Goal: Transaction & Acquisition: Purchase product/service

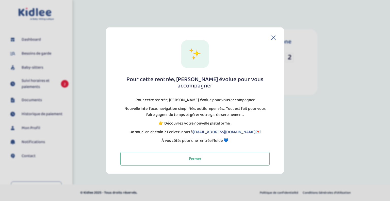
click at [273, 40] on icon at bounding box center [273, 38] width 4 height 4
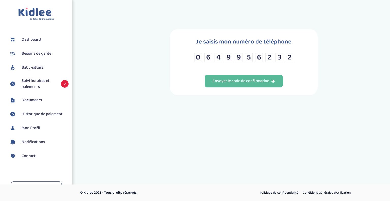
click at [35, 81] on span "Suivi horaires et paiements" at bounding box center [39, 84] width 34 height 12
click at [217, 83] on div "Envoyer le code de confirmation" at bounding box center [243, 81] width 62 height 6
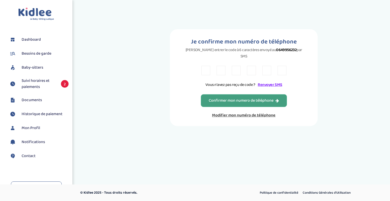
click at [229, 98] on div "Confirmer mon numero de téléphone" at bounding box center [244, 101] width 70 height 6
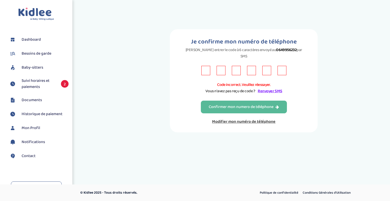
click at [202, 66] on input "text" at bounding box center [205, 70] width 9 height 9
type input "5"
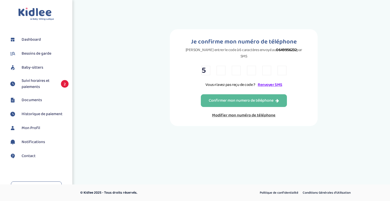
type input "L"
type input "A"
type input "2"
type input "A"
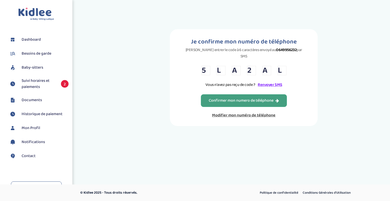
type input "L"
click at [251, 98] on div "Confirmer mon numero de téléphone" at bounding box center [244, 101] width 70 height 6
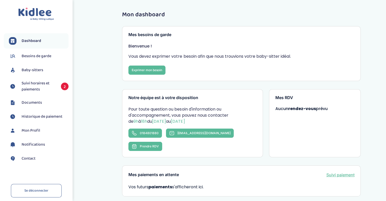
click at [36, 85] on span "Suivi horaires et paiements" at bounding box center [39, 86] width 34 height 12
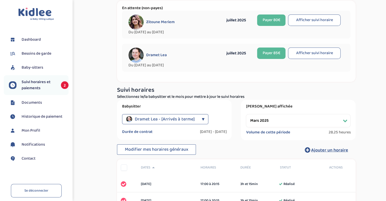
scroll to position [19, 0]
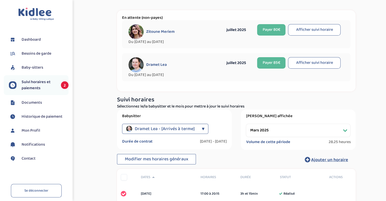
click at [151, 71] on div "Dramet Lea" at bounding box center [172, 64] width 89 height 15
click at [317, 28] on button "Afficher suivi horaire" at bounding box center [314, 29] width 53 height 11
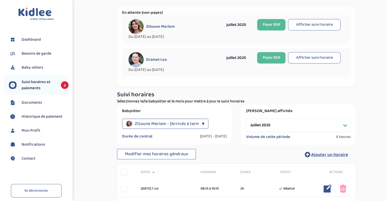
scroll to position [0, 0]
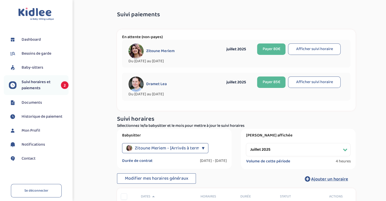
click at [314, 81] on button "Afficher suivi horaire" at bounding box center [314, 81] width 53 height 11
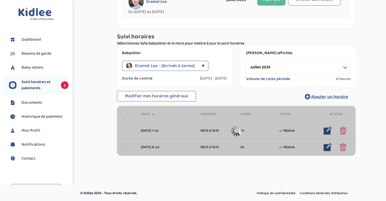
scroll to position [50, 0]
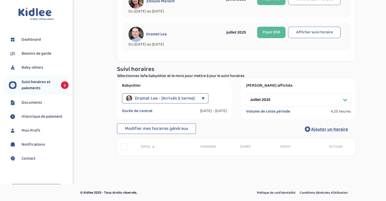
click at [310, 29] on button "Afficher suivi horaire" at bounding box center [314, 32] width 53 height 11
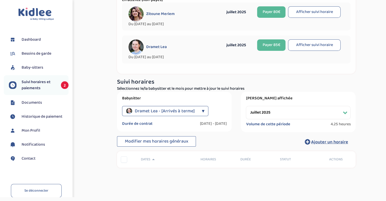
scroll to position [46, 0]
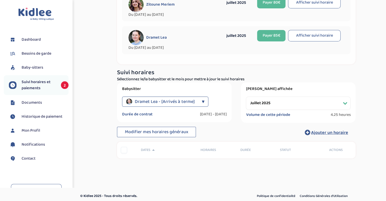
click at [309, 100] on select "Filtrer par mois [DATE] [DATE] [DATE] [DATE] [DATE]" at bounding box center [298, 102] width 105 height 13
click at [246, 96] on select "Filtrer par mois mars 2025 avril 2025 mai 2025 juin 2025 juillet 2025" at bounding box center [298, 102] width 105 height 13
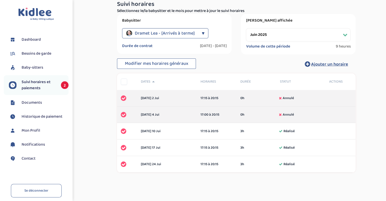
scroll to position [114, 0]
click at [330, 33] on select "Filtrer par mois mars 2025 avril 2025 mai 2025 juin 2025 juillet 2025" at bounding box center [298, 34] width 105 height 13
select select "juillet 2025"
click at [246, 28] on select "Filtrer par mois mars 2025 avril 2025 mai 2025 juin 2025 juillet 2025" at bounding box center [298, 34] width 105 height 13
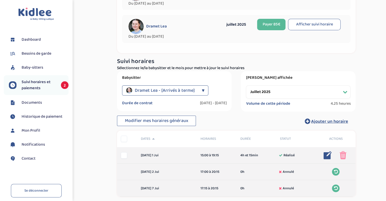
scroll to position [57, 0]
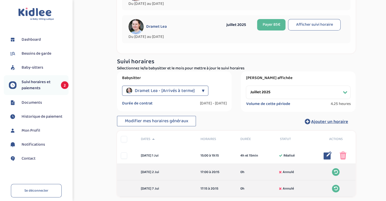
click at [272, 27] on button "Payer 85€" at bounding box center [271, 24] width 28 height 11
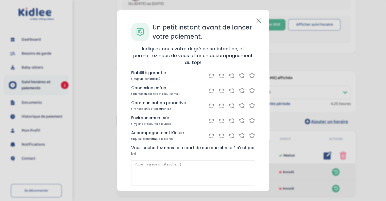
click at [249, 76] on icon at bounding box center [252, 75] width 6 height 6
click at [250, 90] on icon at bounding box center [252, 90] width 6 height 6
click at [249, 106] on icon at bounding box center [252, 105] width 6 height 6
click at [249, 117] on icon at bounding box center [252, 120] width 6 height 6
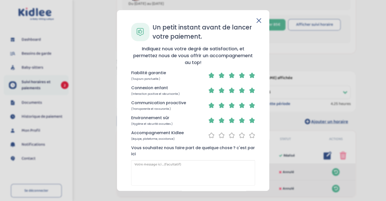
click at [250, 134] on icon at bounding box center [252, 135] width 6 height 6
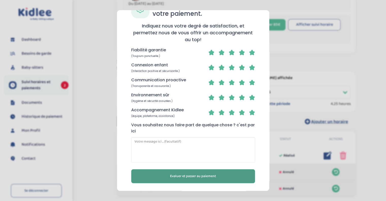
click at [208, 172] on button "Evaluer et passer au paiement" at bounding box center [193, 176] width 124 height 14
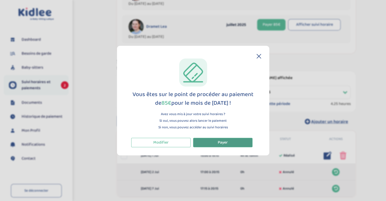
click at [228, 144] on button "Payer" at bounding box center [222, 142] width 59 height 9
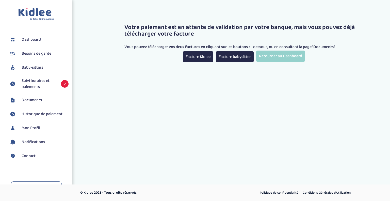
click at [42, 83] on span "Suivi horaires et paiements" at bounding box center [39, 84] width 34 height 12
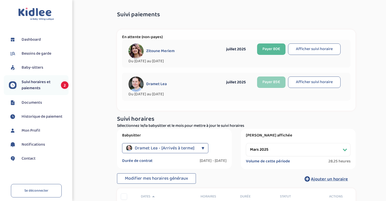
select select "mars 2025"
click at [271, 49] on button "Payer 80€" at bounding box center [271, 48] width 28 height 11
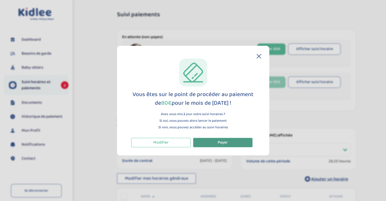
click at [222, 142] on span "Payer" at bounding box center [223, 142] width 10 height 6
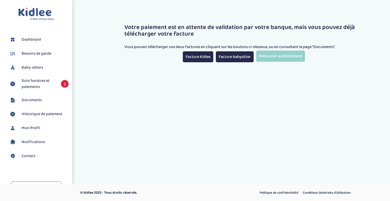
click at [25, 83] on span "Suivi horaires et paiements" at bounding box center [39, 84] width 34 height 12
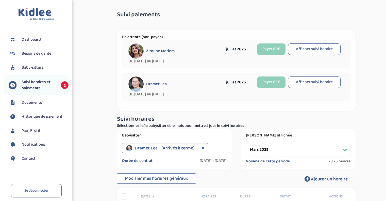
select select "mars 2025"
click at [140, 82] on img at bounding box center [135, 83] width 15 height 15
click at [25, 69] on span "Baby-sitters" at bounding box center [33, 67] width 22 height 6
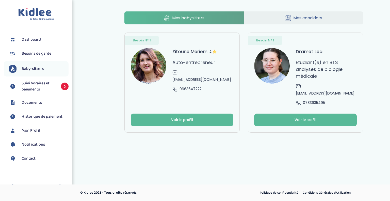
click at [288, 19] on icon at bounding box center [287, 18] width 6 height 6
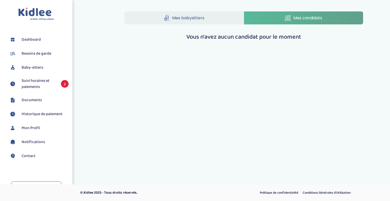
click at [214, 17] on link "Mes babysitters" at bounding box center [183, 17] width 119 height 13
